Goal: Transaction & Acquisition: Purchase product/service

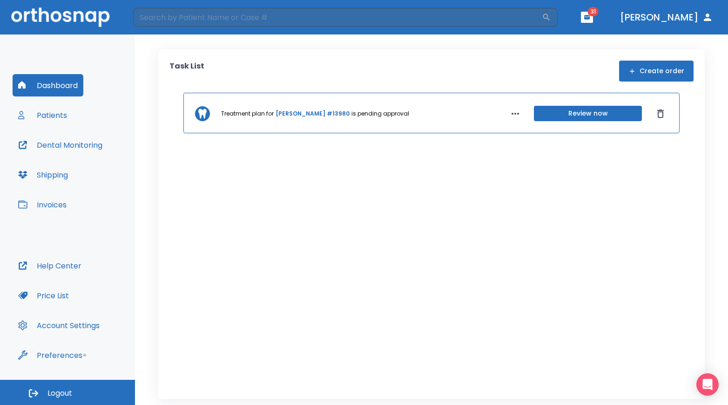
click at [61, 112] on button "Patients" at bounding box center [43, 115] width 60 height 22
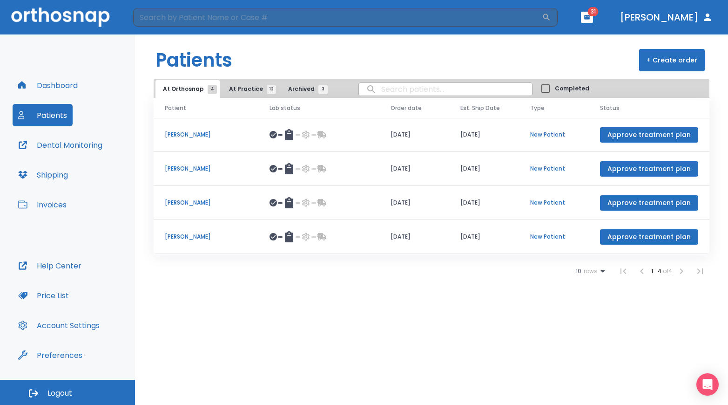
click at [242, 91] on span "At Practice 12" at bounding box center [250, 89] width 42 height 8
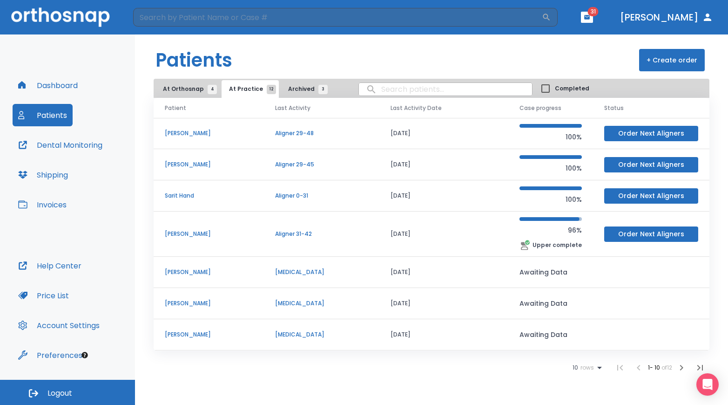
drag, startPoint x: 213, startPoint y: 193, endPoint x: 189, endPoint y: 132, distance: 65.5
click at [189, 132] on p "[PERSON_NAME]" at bounding box center [209, 133] width 88 height 8
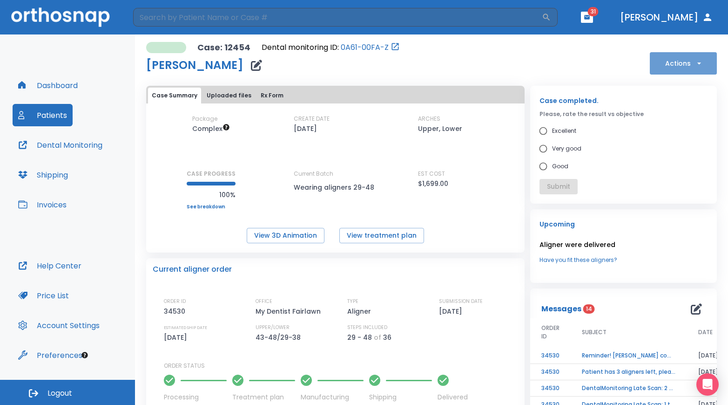
click at [695, 62] on icon "button" at bounding box center [699, 63] width 9 height 9
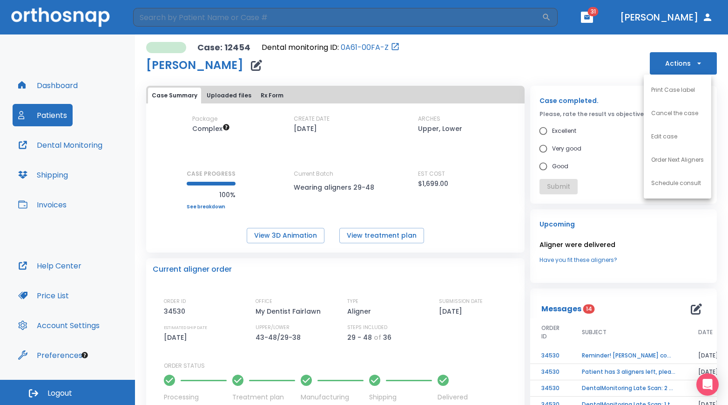
click at [663, 157] on p "Order Next Aligners" at bounding box center [678, 160] width 53 height 8
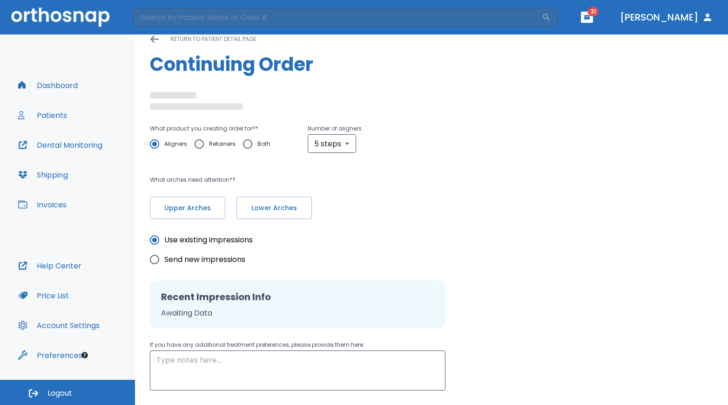
scroll to position [16, 0]
radio input "false"
radio input "true"
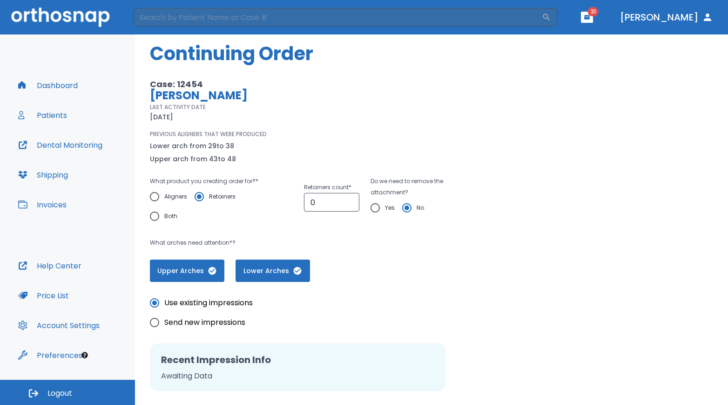
scroll to position [28, 0]
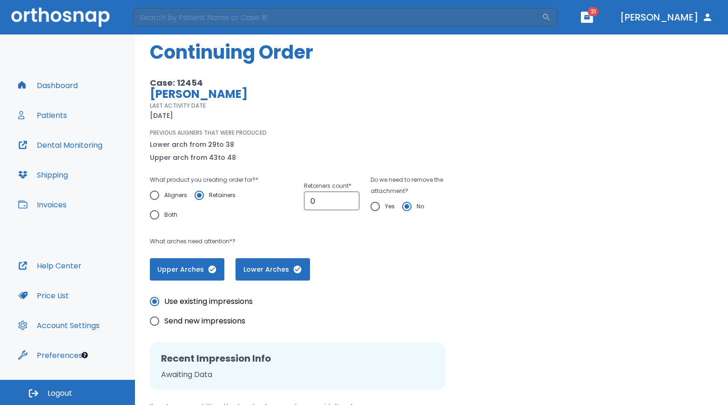
click at [375, 205] on input "Yes" at bounding box center [376, 207] width 20 height 20
radio input "true"
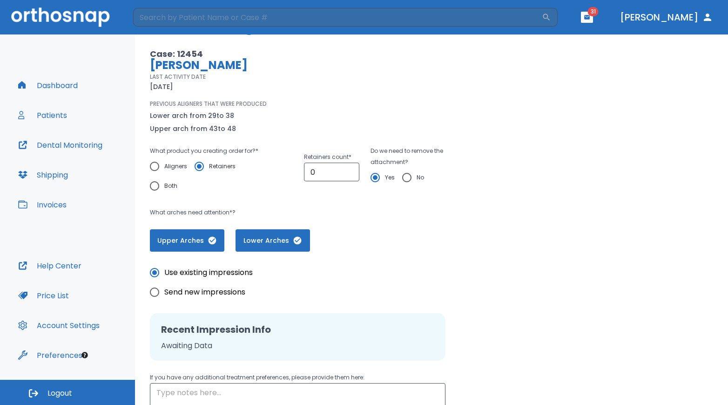
scroll to position [58, 0]
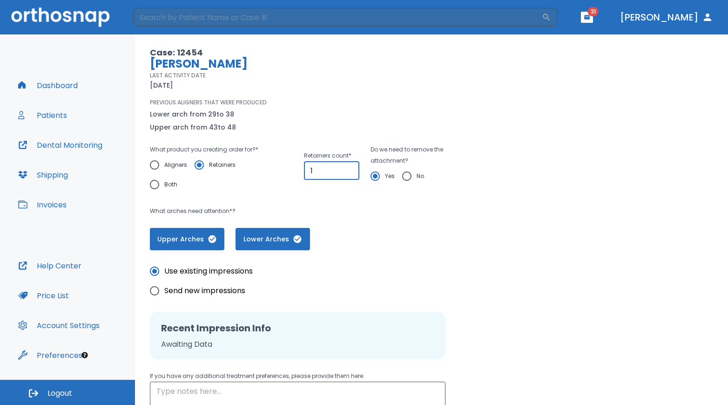
type input "1"
click at [345, 167] on input "1" at bounding box center [331, 170] width 55 height 19
click at [345, 190] on div "What product you creating order for? * Aligners Retainers Both Retainers count …" at bounding box center [314, 169] width 329 height 50
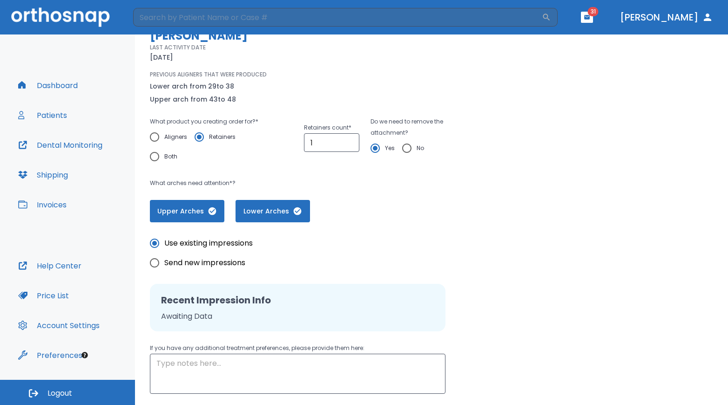
scroll to position [150, 0]
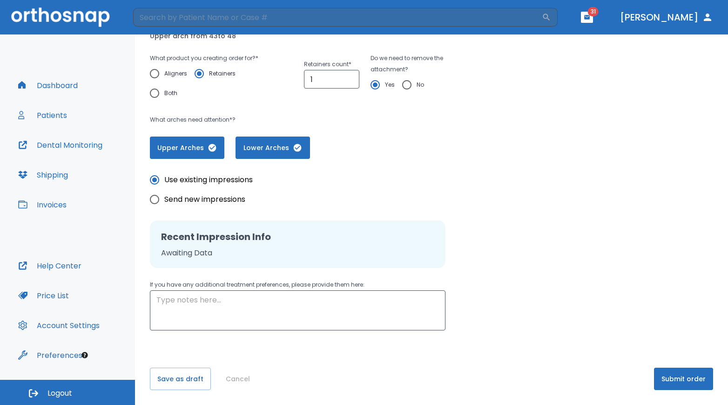
click at [222, 197] on span "Send new impressions" at bounding box center [204, 199] width 81 height 11
click at [164, 197] on input "Send new impressions" at bounding box center [155, 200] width 20 height 20
radio input "true"
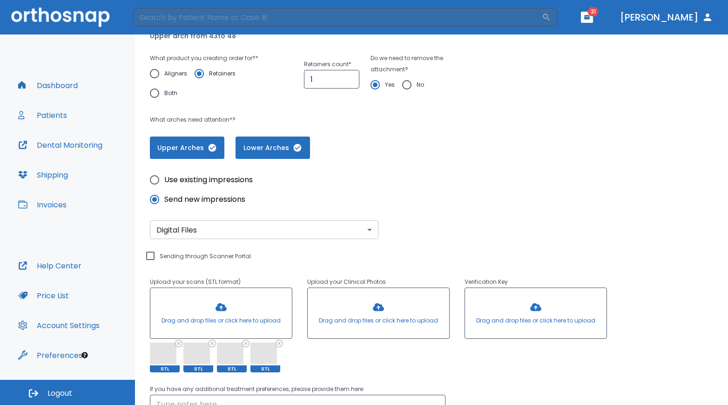
scroll to position [254, 0]
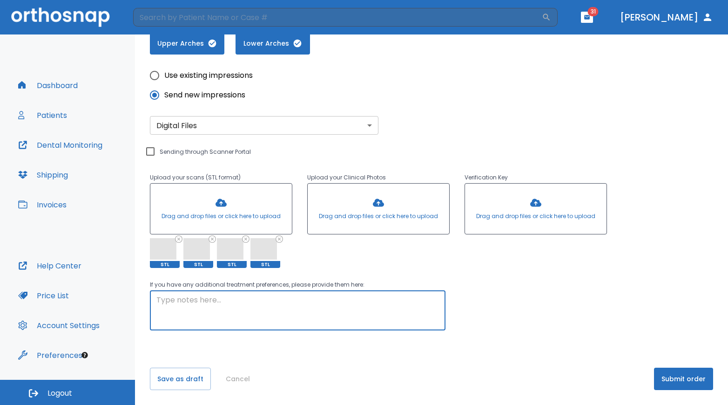
click at [321, 320] on textarea at bounding box center [298, 310] width 283 height 32
type textarea "1 set of upper and lower [MEDICAL_DATA] please. Please remove attachments"
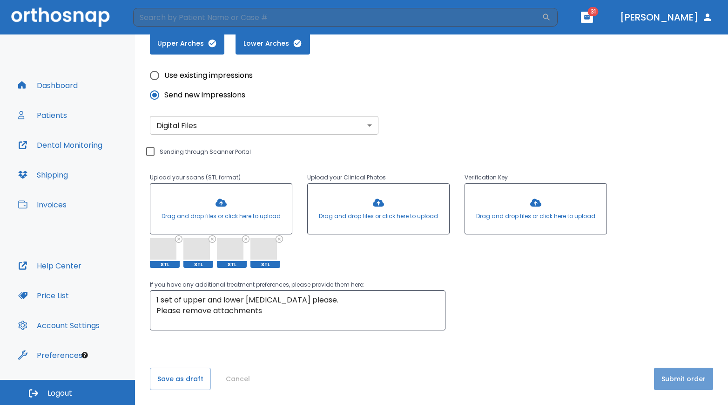
click at [669, 381] on button "Submit order" at bounding box center [683, 379] width 59 height 22
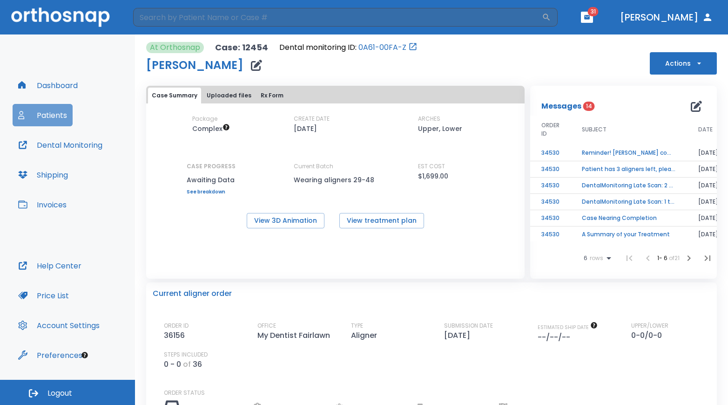
click at [48, 107] on button "Patients" at bounding box center [43, 115] width 60 height 22
